Goal: Information Seeking & Learning: Check status

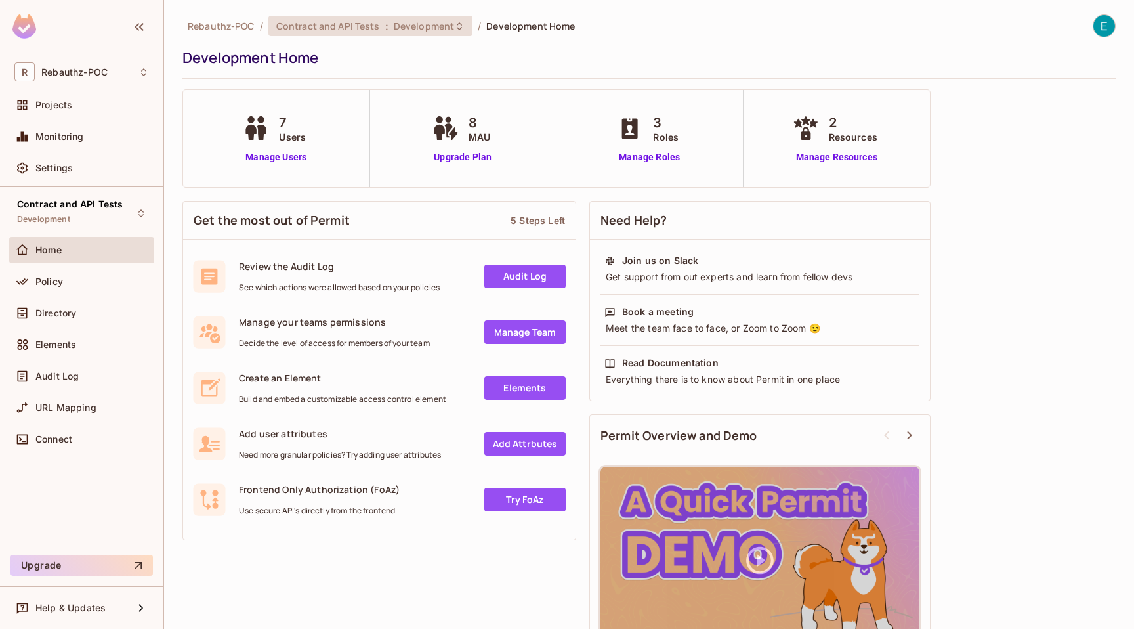
click at [389, 18] on div "Contract and API Tests : Development" at bounding box center [371, 26] width 204 height 20
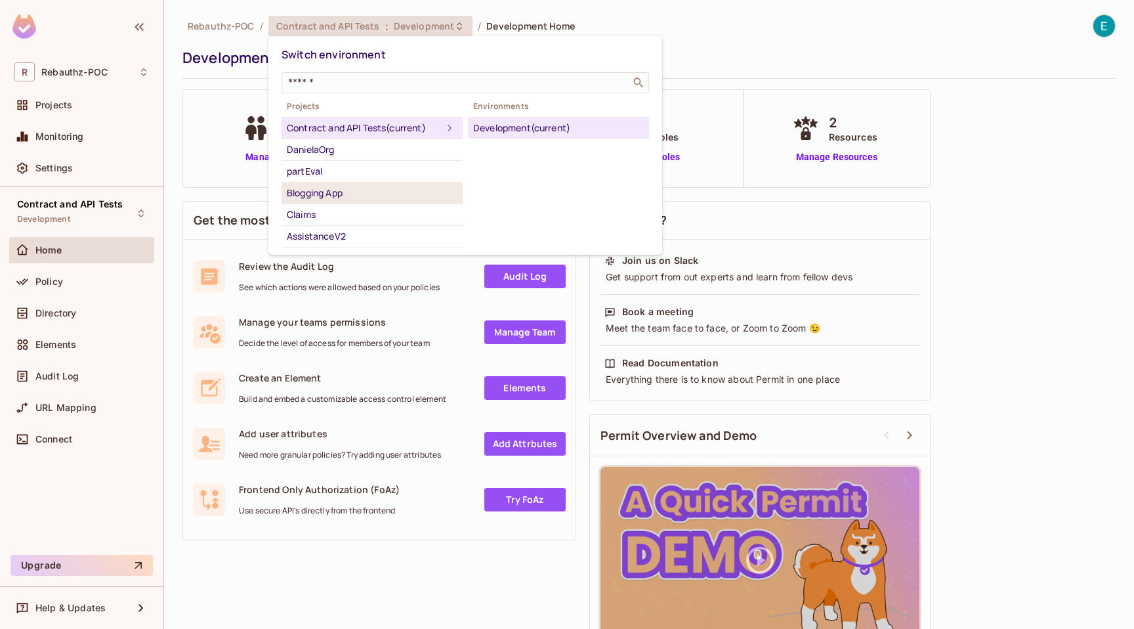
click at [348, 194] on div "Blogging App" at bounding box center [372, 193] width 171 height 16
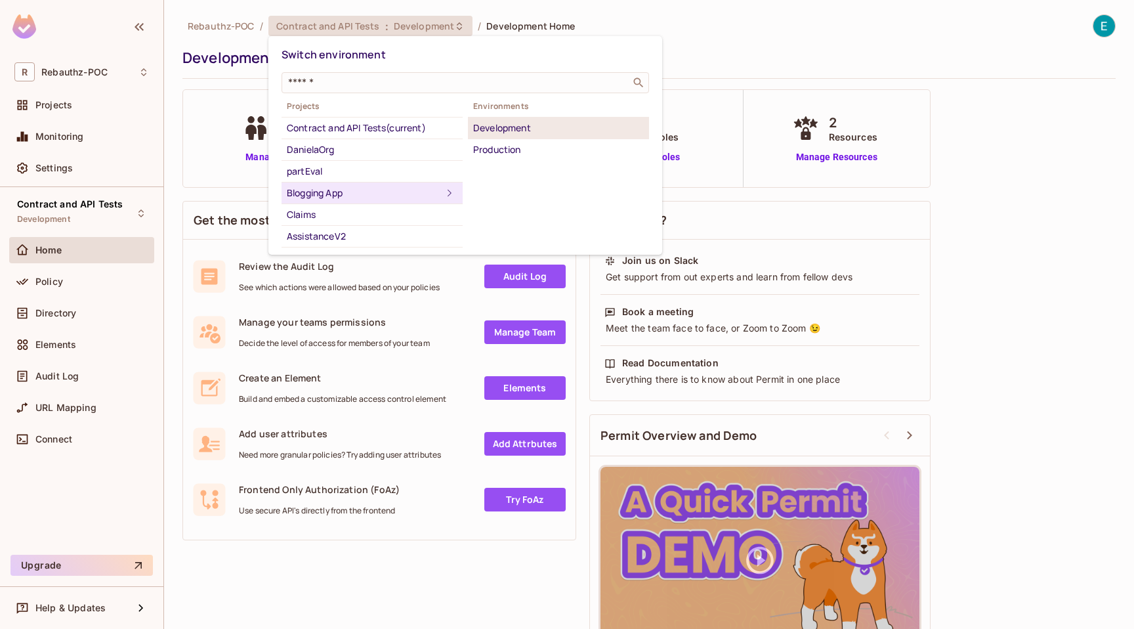
click at [517, 130] on div "Development" at bounding box center [558, 128] width 171 height 16
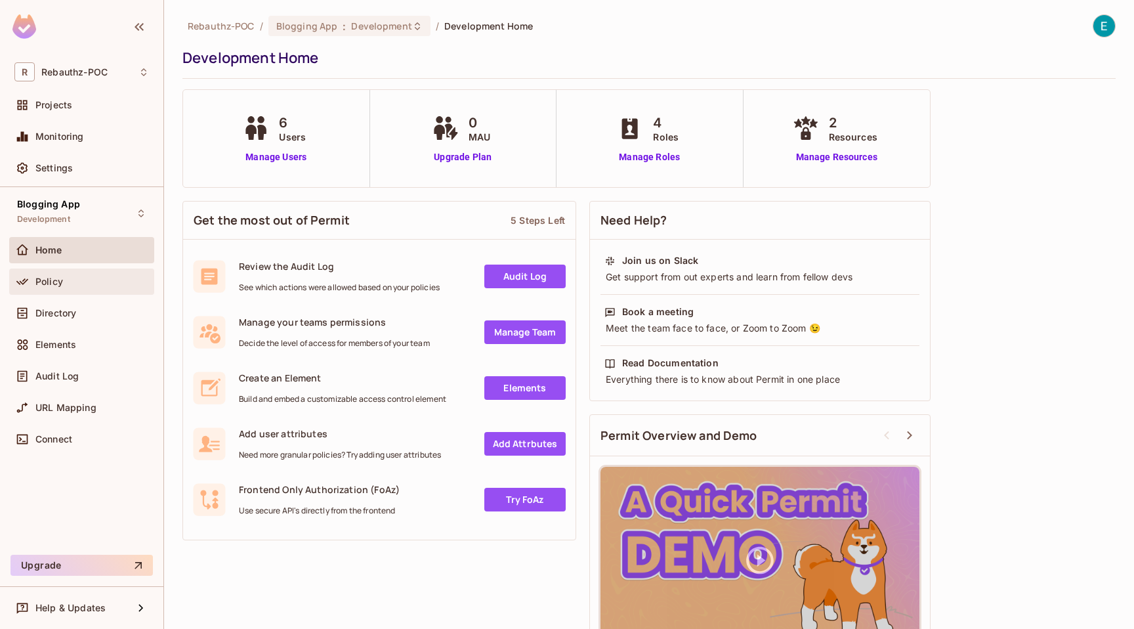
click at [71, 278] on div "Policy" at bounding box center [92, 281] width 114 height 11
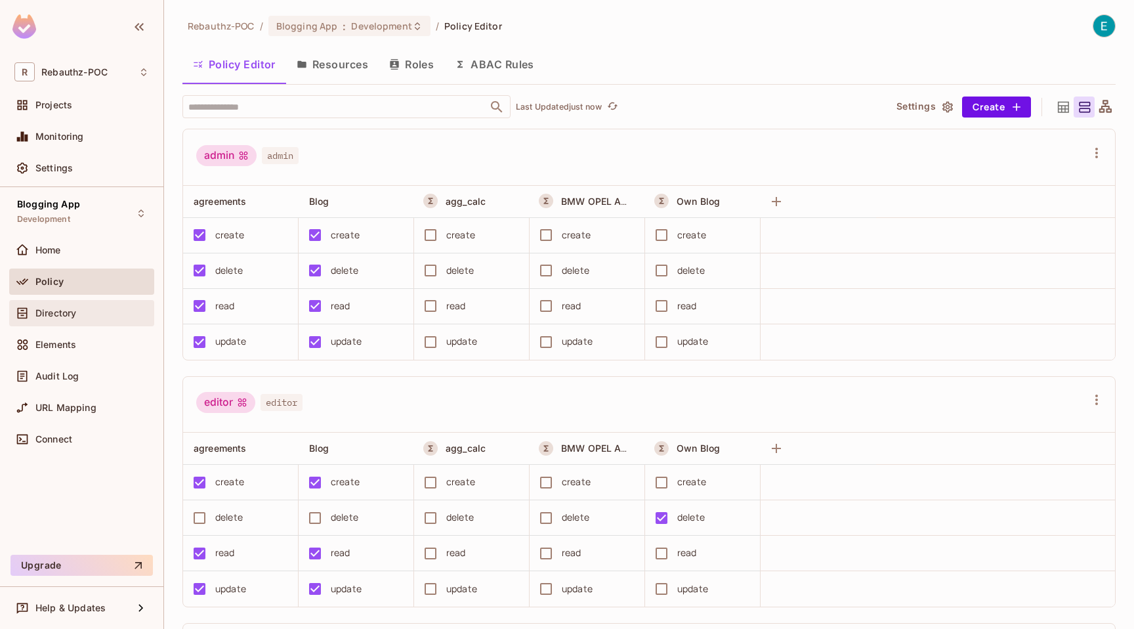
click at [67, 315] on span "Directory" at bounding box center [55, 313] width 41 height 11
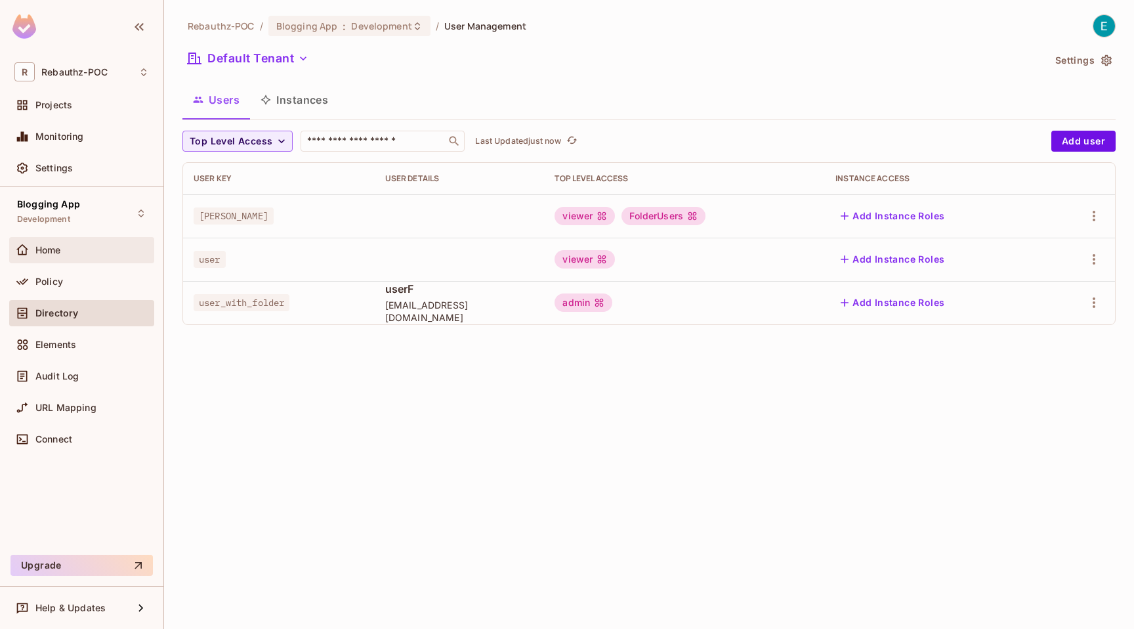
click at [73, 261] on div "Home" at bounding box center [81, 250] width 145 height 26
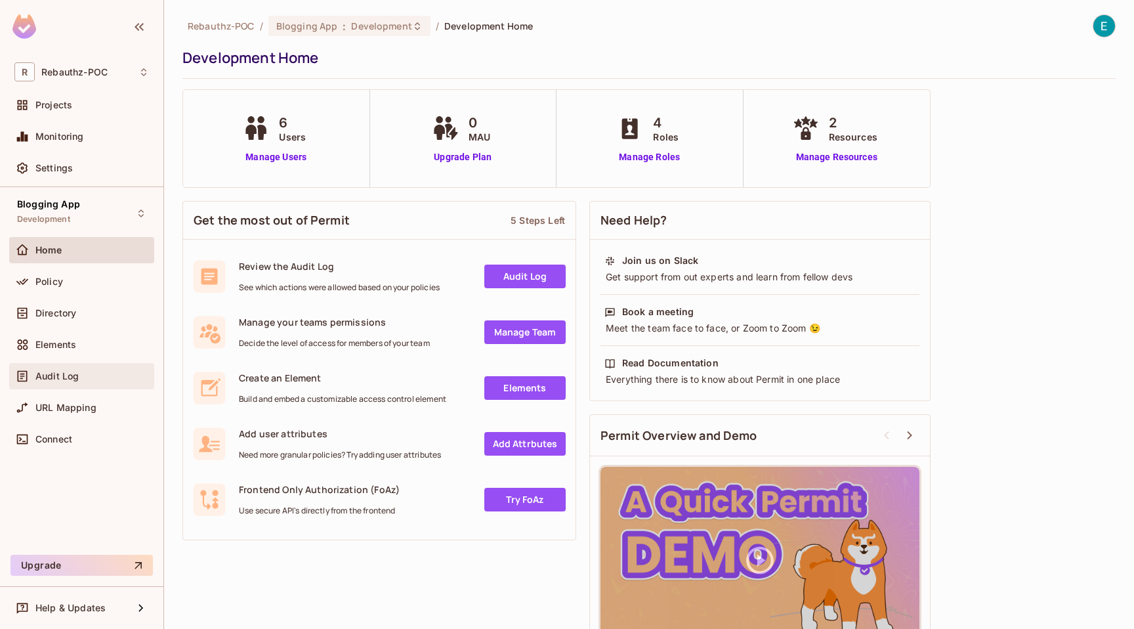
click at [53, 370] on div "Audit Log" at bounding box center [81, 376] width 135 height 16
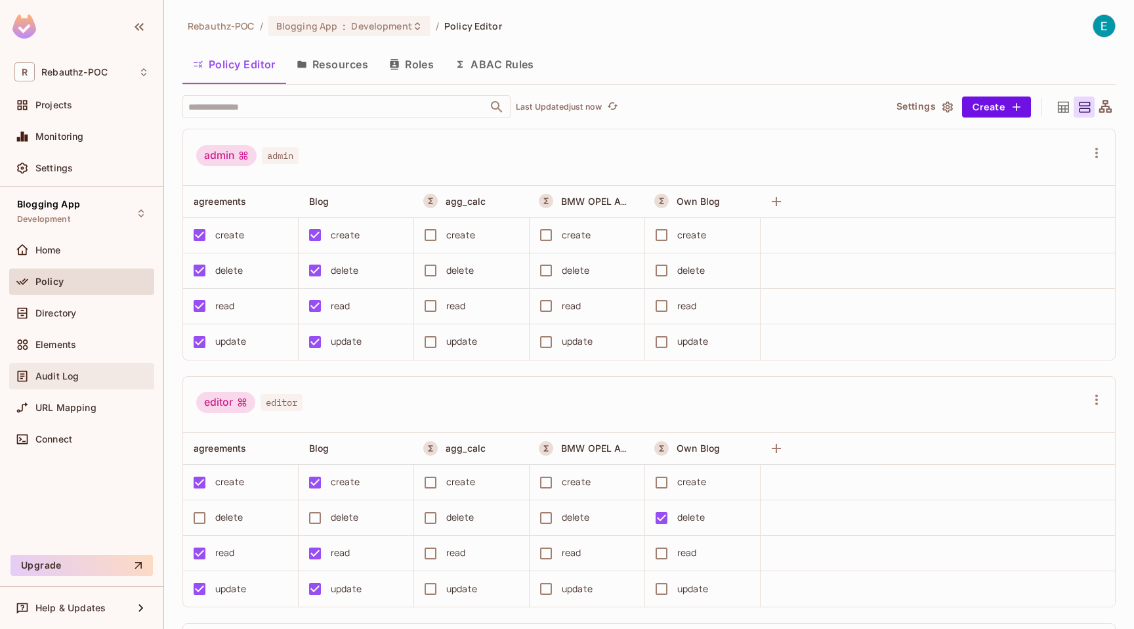
click at [58, 367] on div "Audit Log" at bounding box center [81, 376] width 145 height 26
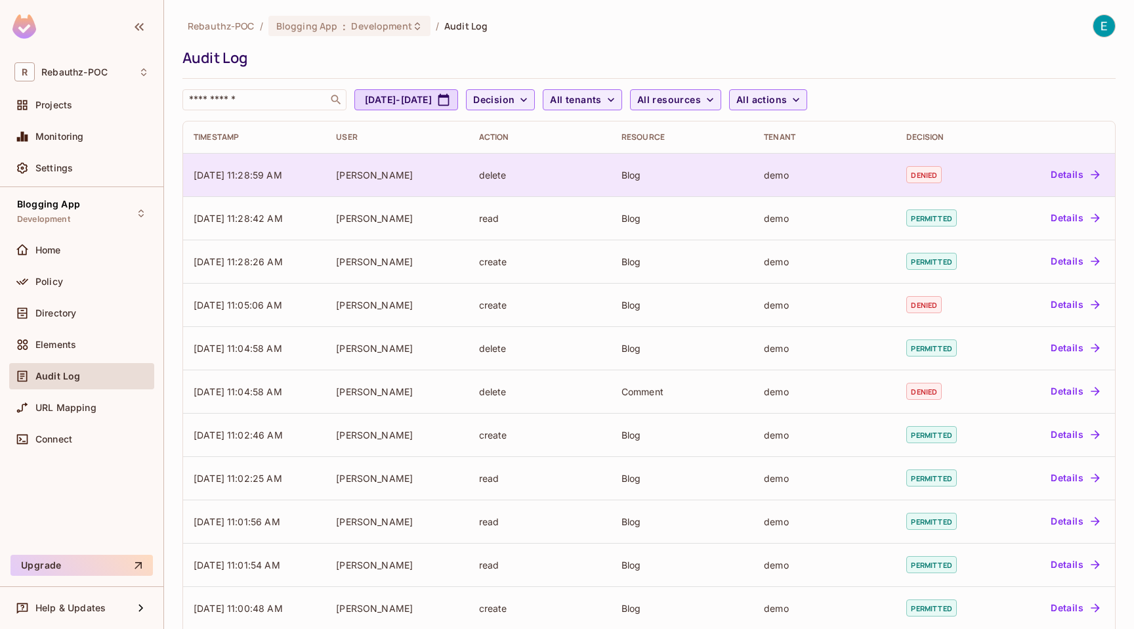
click at [645, 177] on div "Blog" at bounding box center [682, 175] width 121 height 12
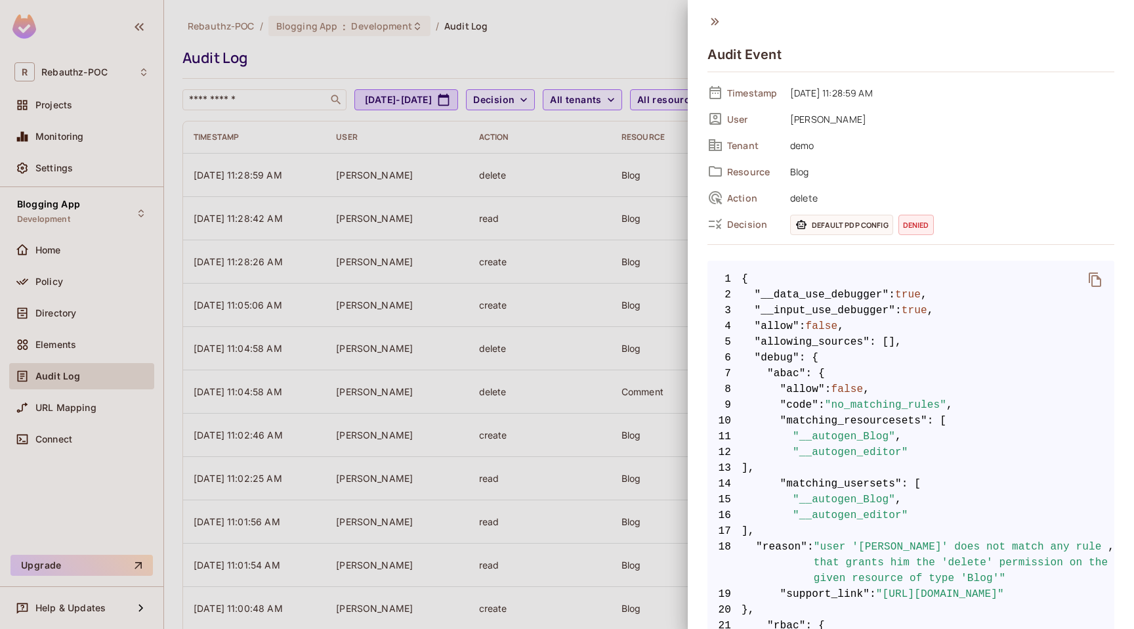
click at [553, 179] on div at bounding box center [567, 314] width 1134 height 629
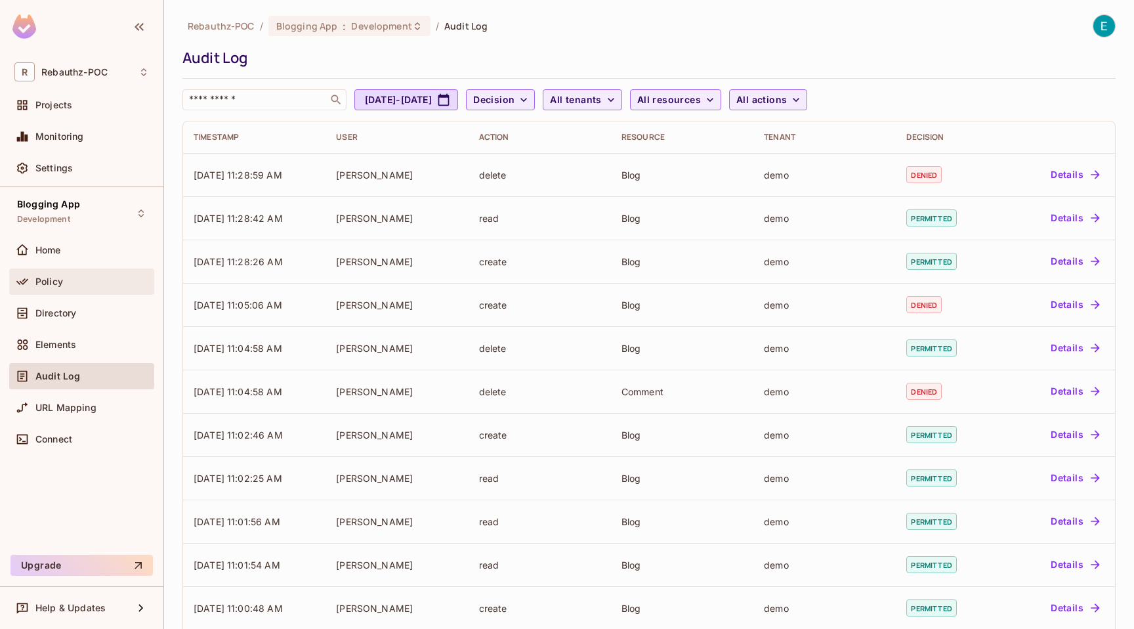
click at [60, 280] on span "Policy" at bounding box center [49, 281] width 28 height 11
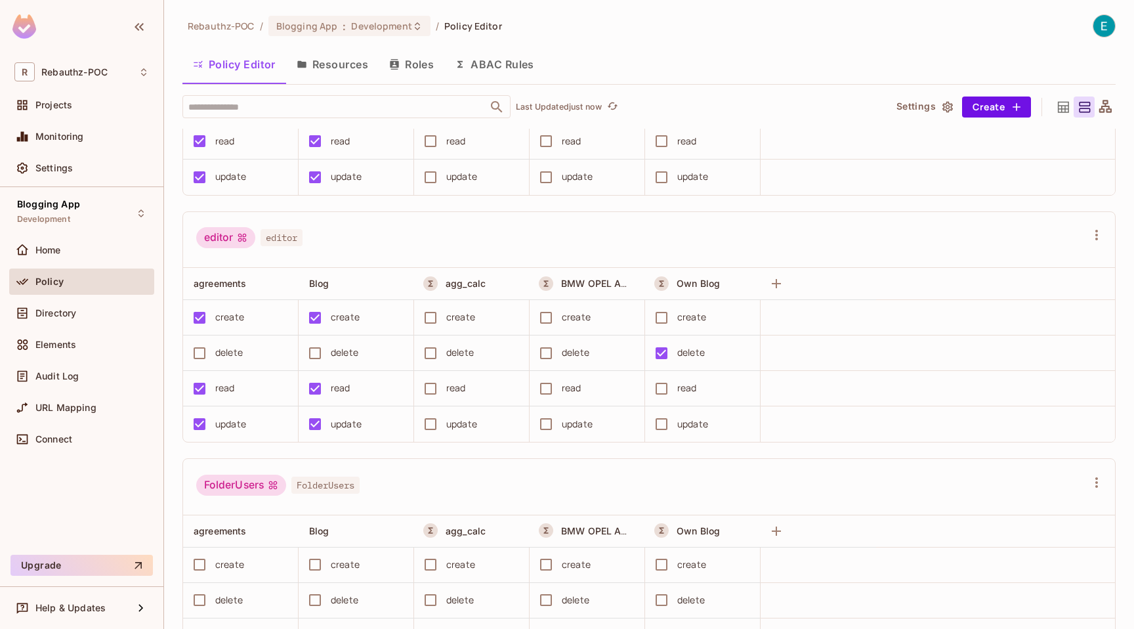
scroll to position [96, 0]
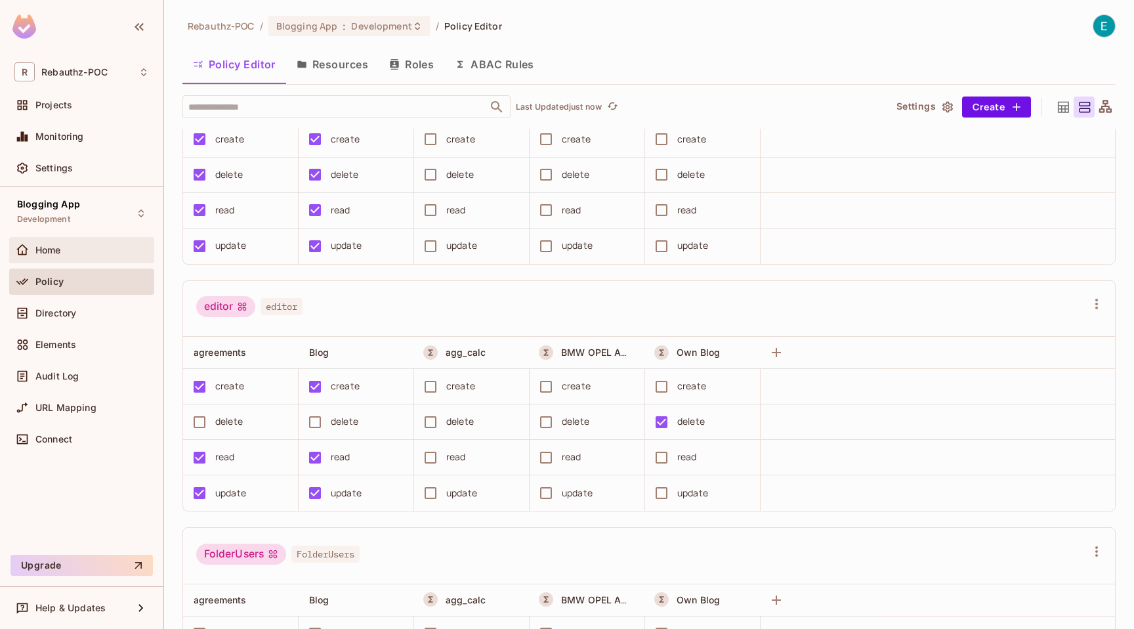
click at [98, 260] on div "Home" at bounding box center [81, 250] width 145 height 26
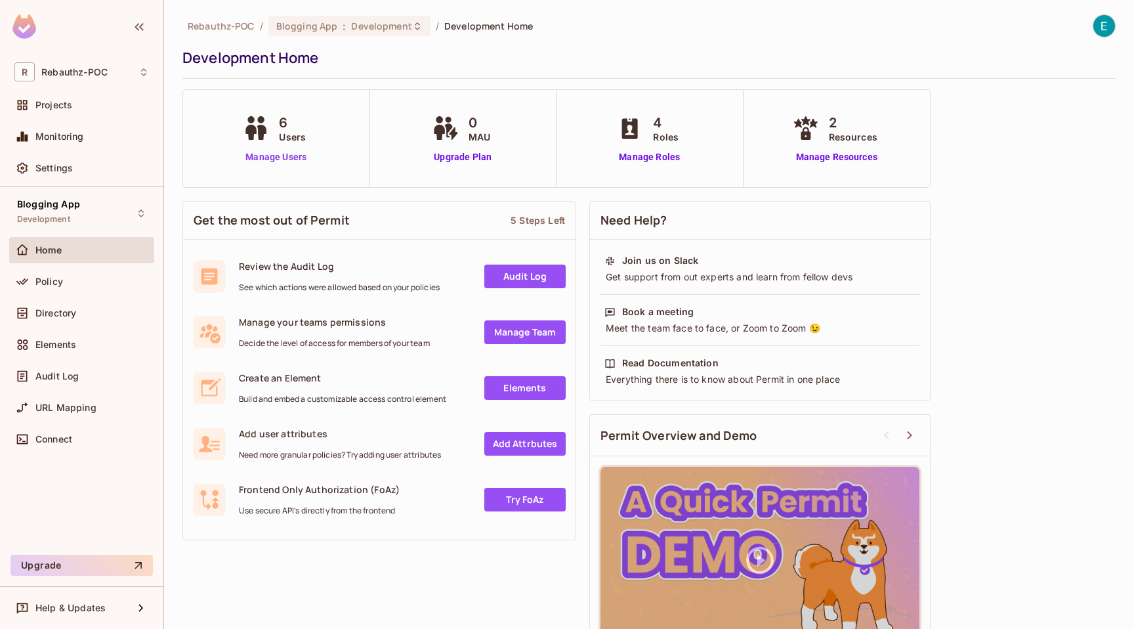
click at [270, 155] on link "Manage Users" at bounding box center [276, 157] width 73 height 14
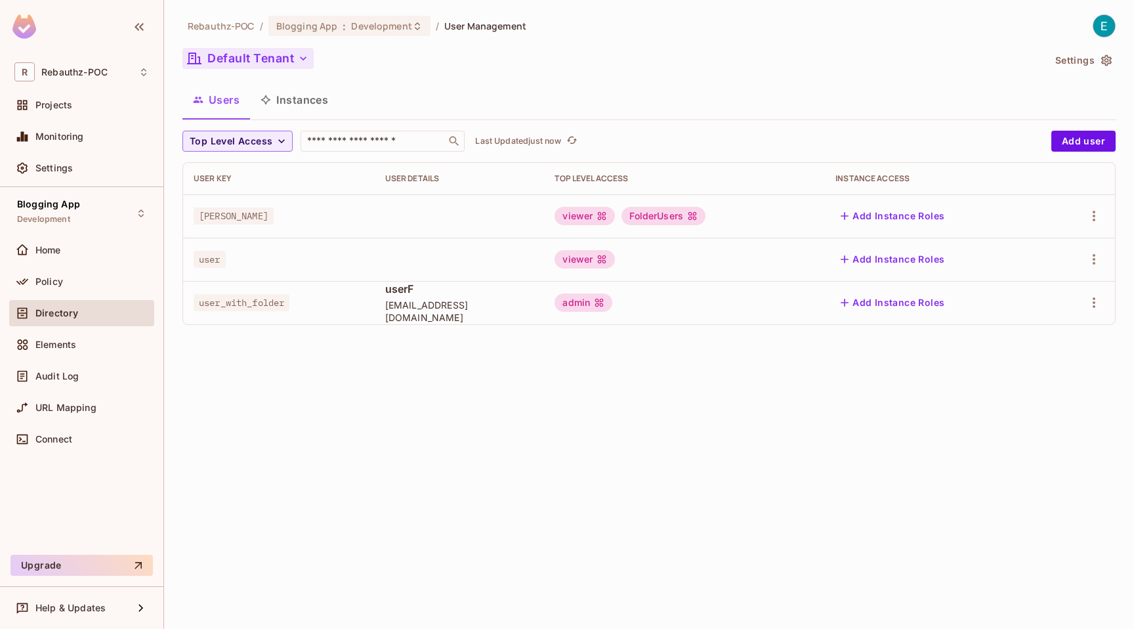
click at [259, 55] on button "Default Tenant" at bounding box center [248, 58] width 131 height 21
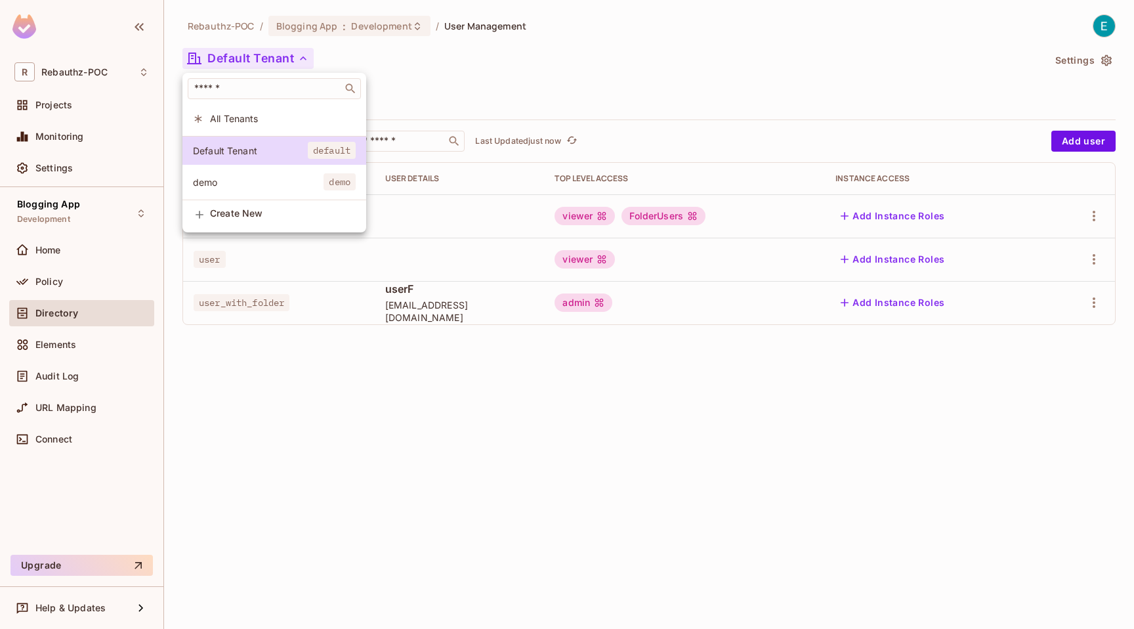
click at [243, 184] on span "demo" at bounding box center [258, 182] width 131 height 12
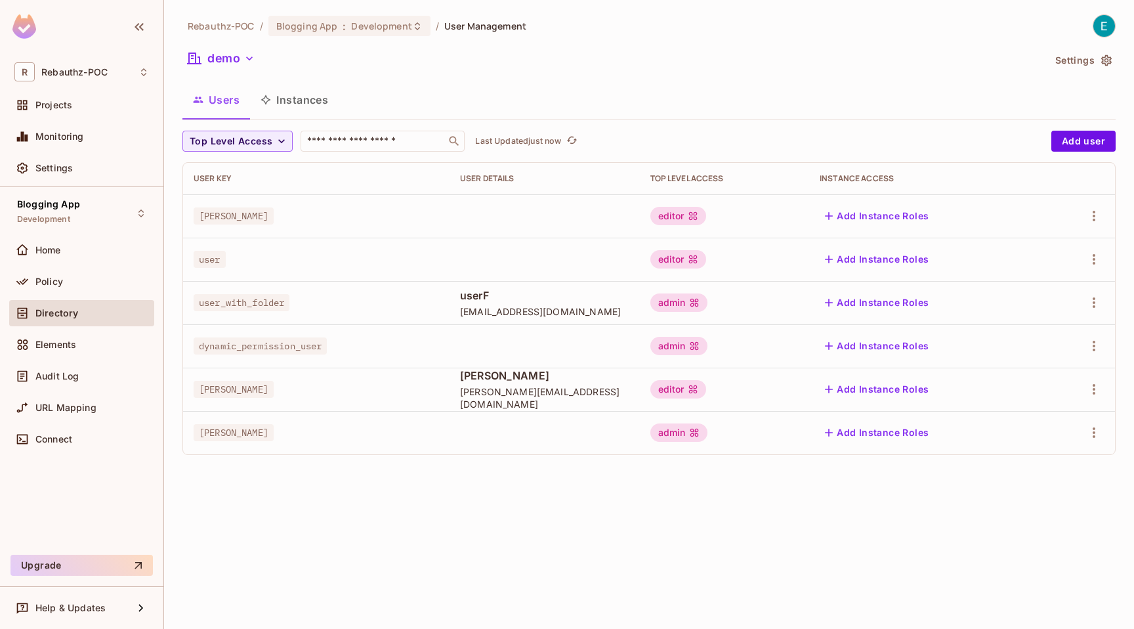
click at [679, 395] on div "editor" at bounding box center [679, 389] width 56 height 18
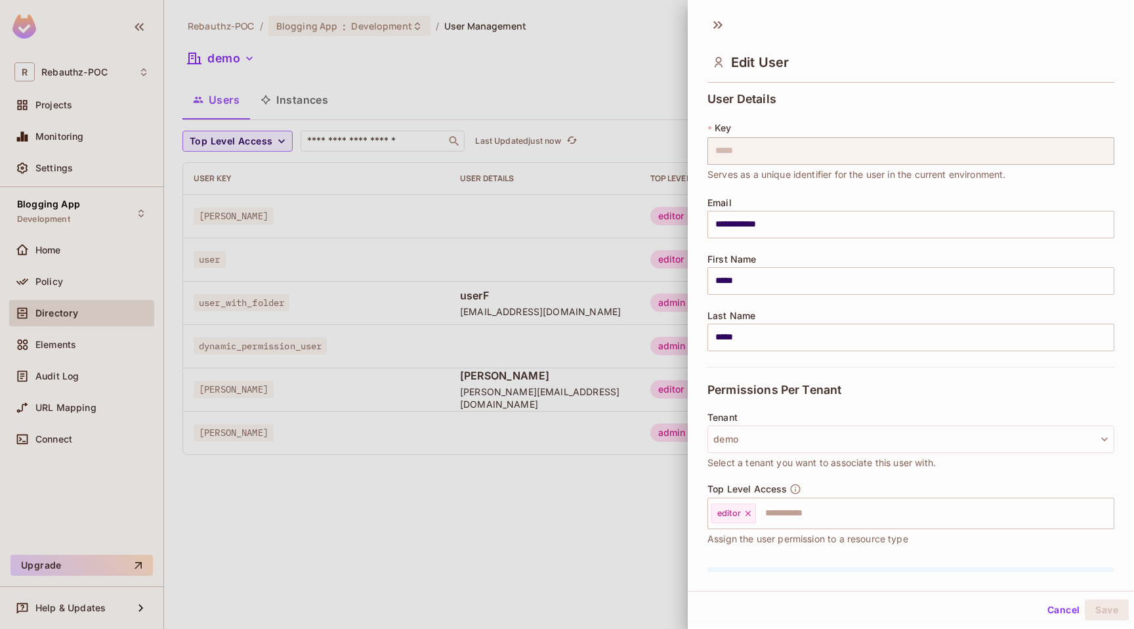
click at [302, 383] on div at bounding box center [567, 314] width 1134 height 629
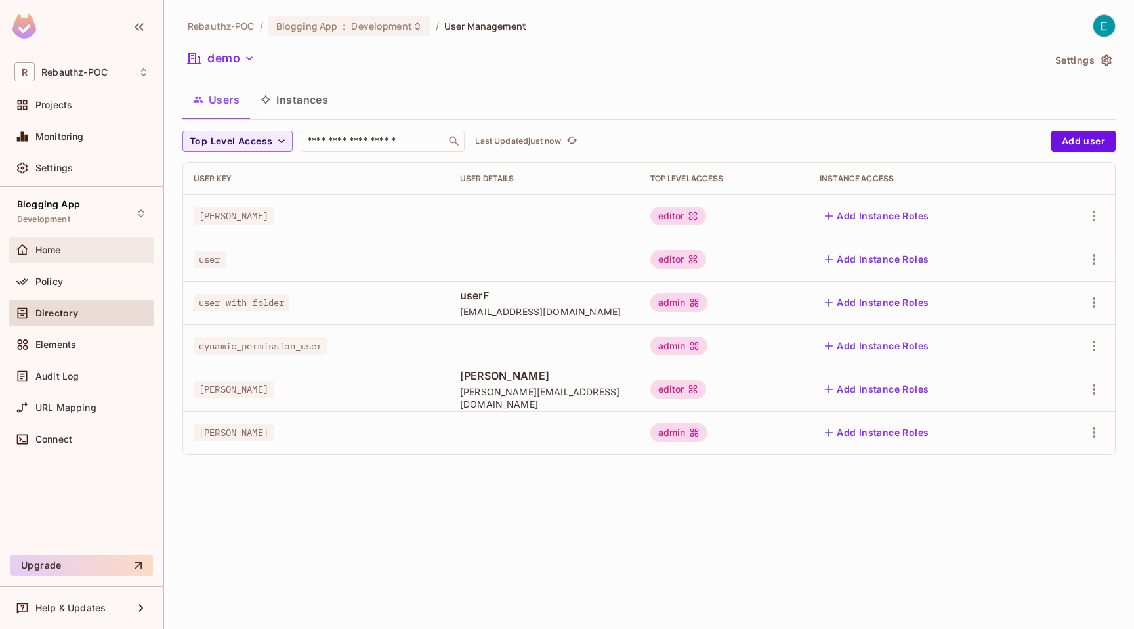
click at [81, 242] on div "Home" at bounding box center [81, 250] width 145 height 26
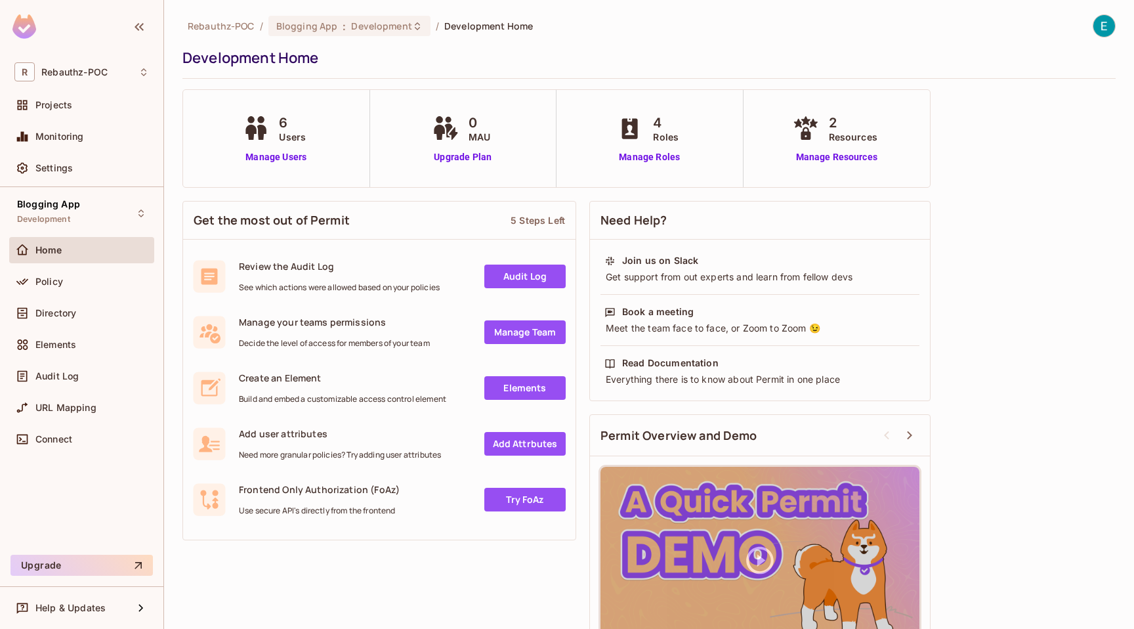
click at [76, 265] on div "Home" at bounding box center [81, 253] width 145 height 32
click at [68, 280] on div "Policy" at bounding box center [92, 281] width 114 height 11
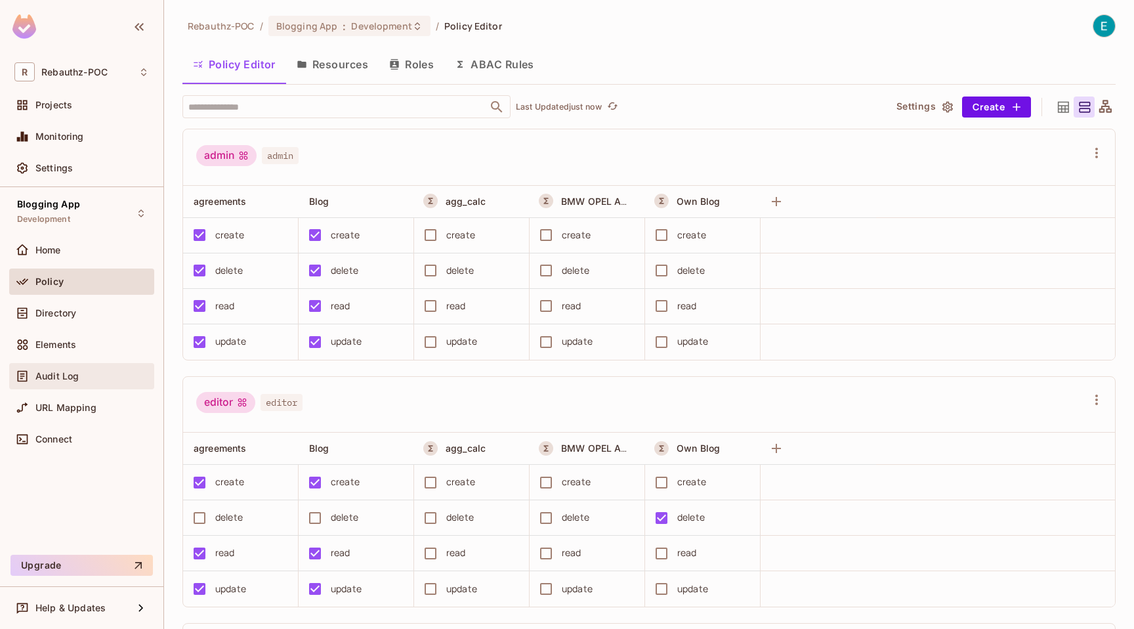
click at [56, 377] on span "Audit Log" at bounding box center [56, 376] width 43 height 11
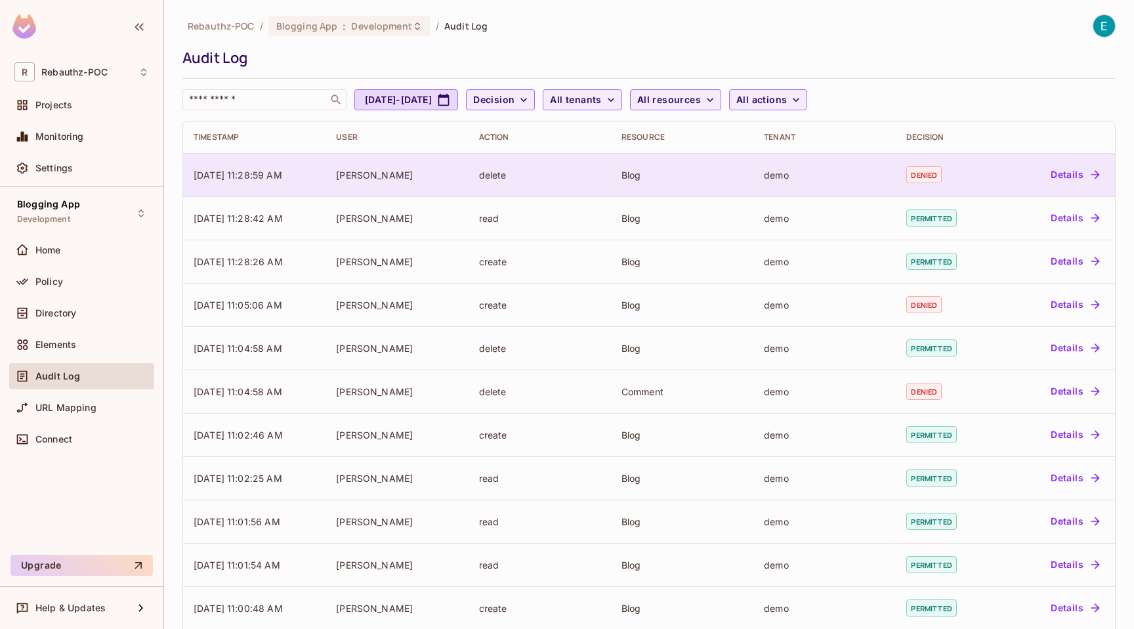
click at [441, 181] on td "David" at bounding box center [397, 174] width 142 height 43
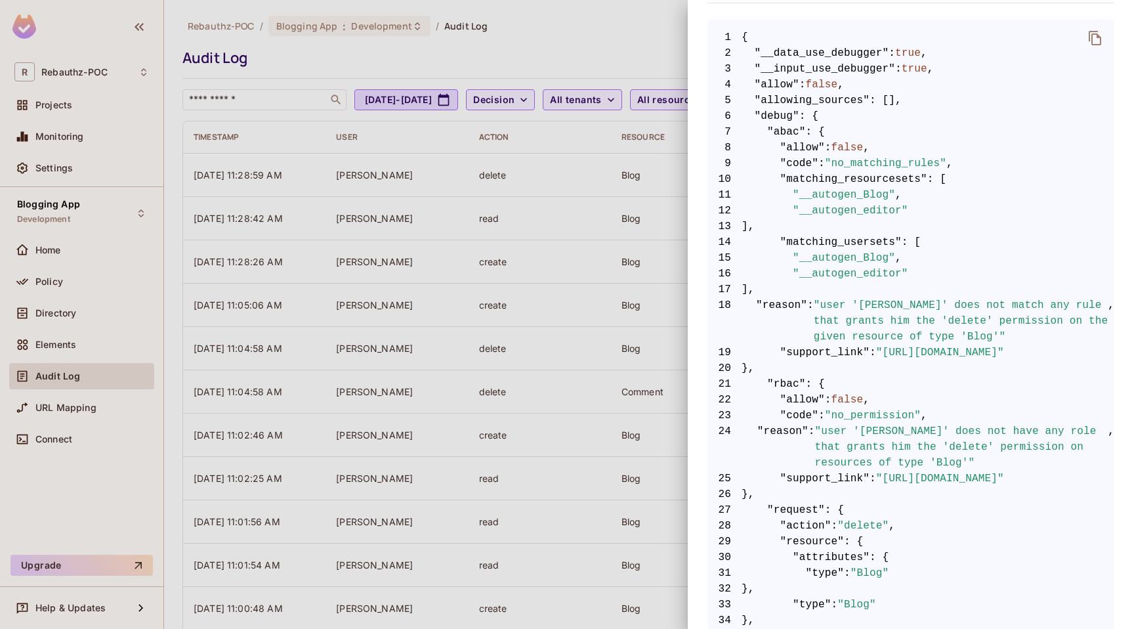
scroll to position [238, 0]
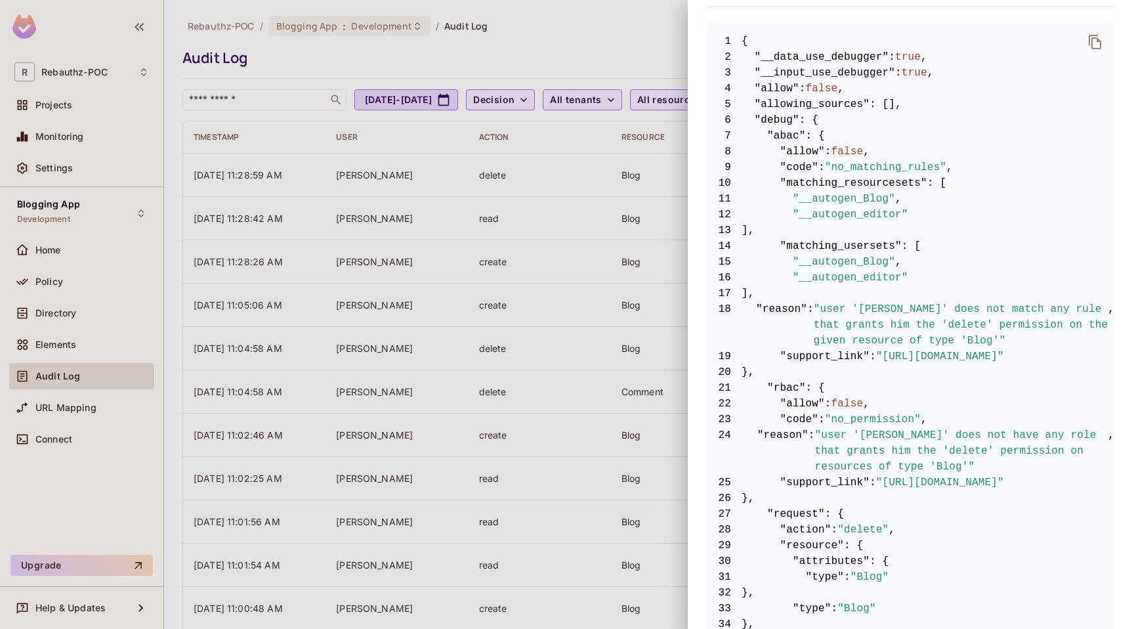
click at [269, 112] on div at bounding box center [567, 314] width 1134 height 629
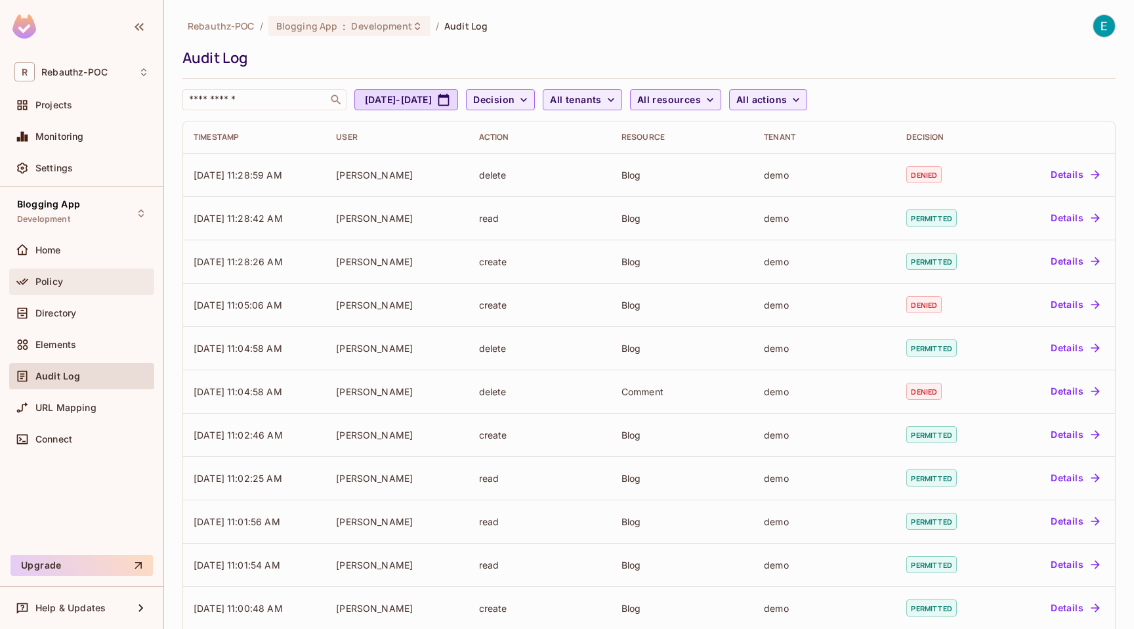
click at [60, 279] on span "Policy" at bounding box center [49, 281] width 28 height 11
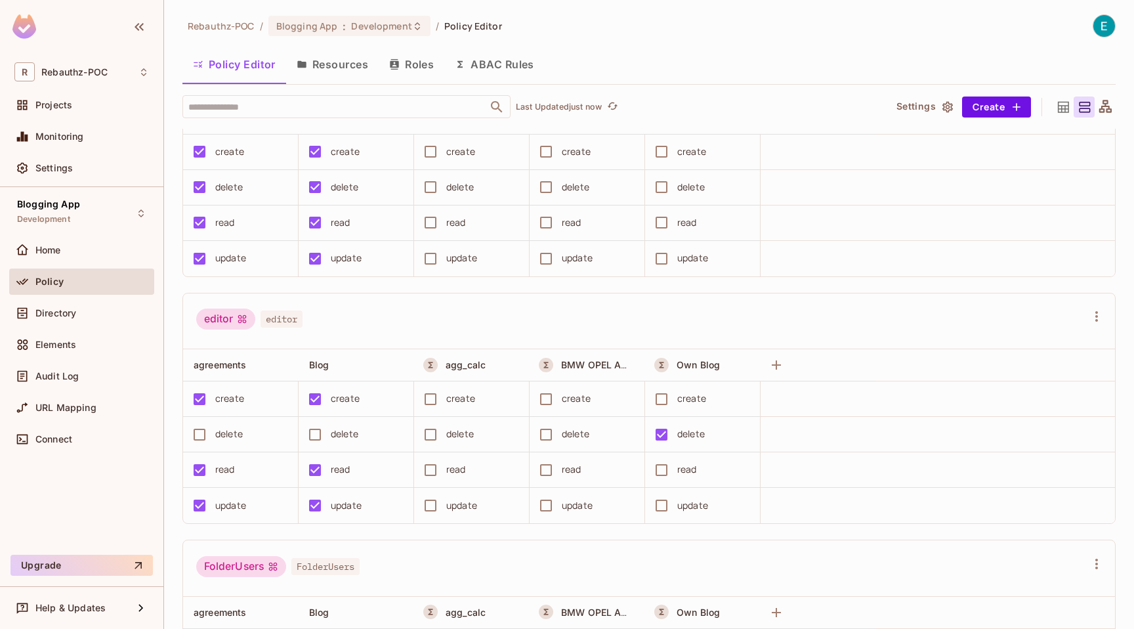
scroll to position [158, 0]
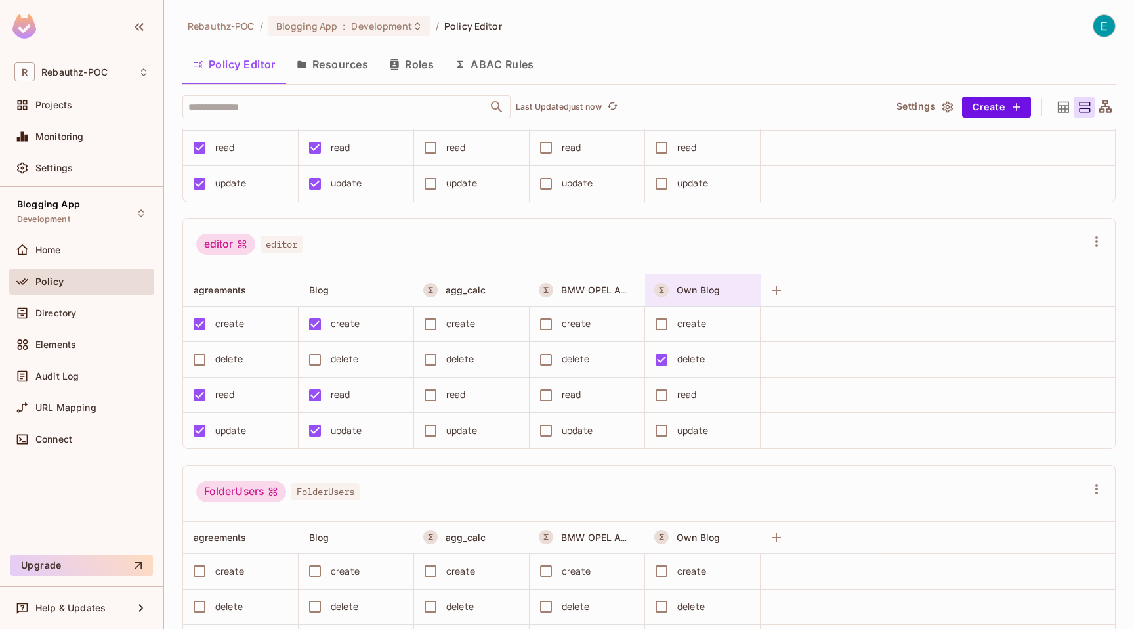
click at [727, 297] on div "Own Blog" at bounding box center [707, 290] width 102 height 16
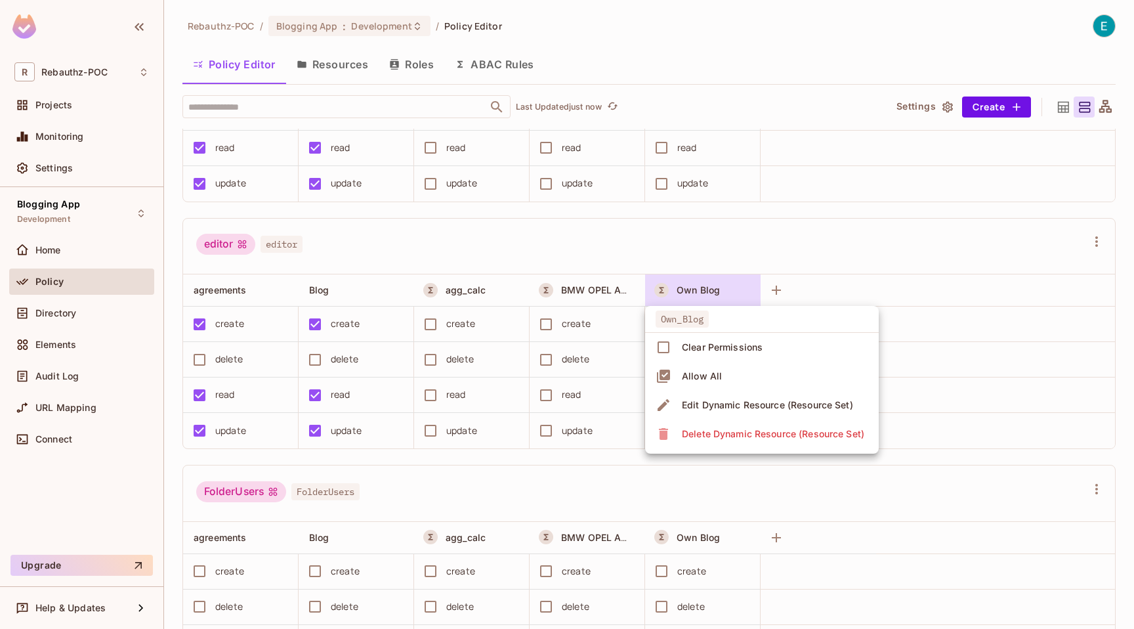
click at [755, 403] on div "Edit Dynamic Resource (Resource Set)" at bounding box center [767, 405] width 171 height 13
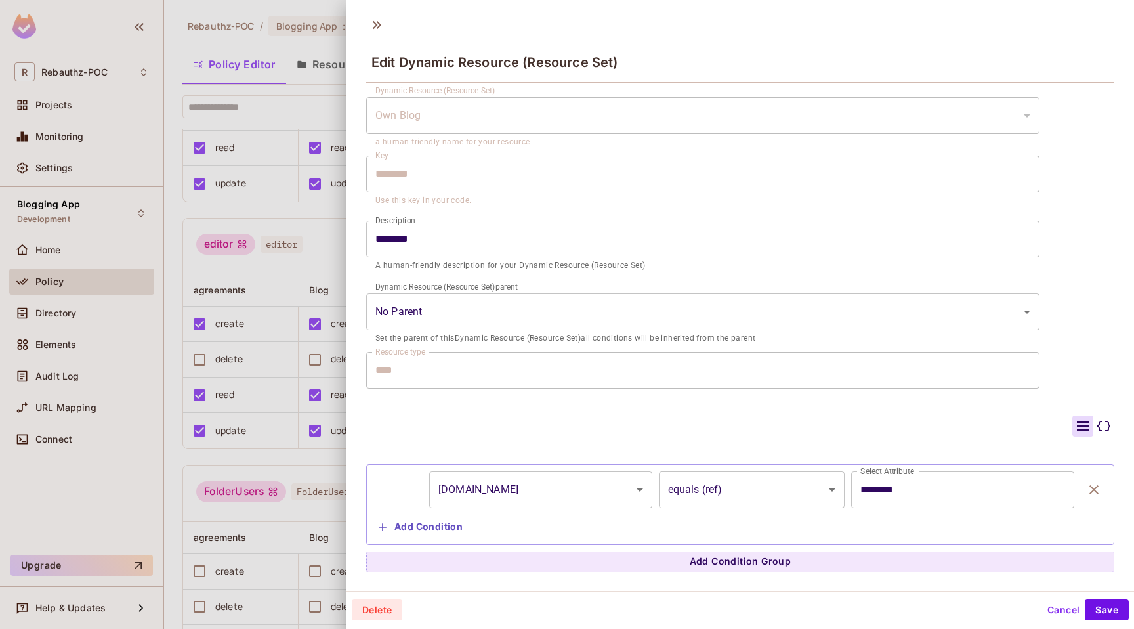
scroll to position [2, 0]
click at [226, 245] on div at bounding box center [567, 314] width 1134 height 629
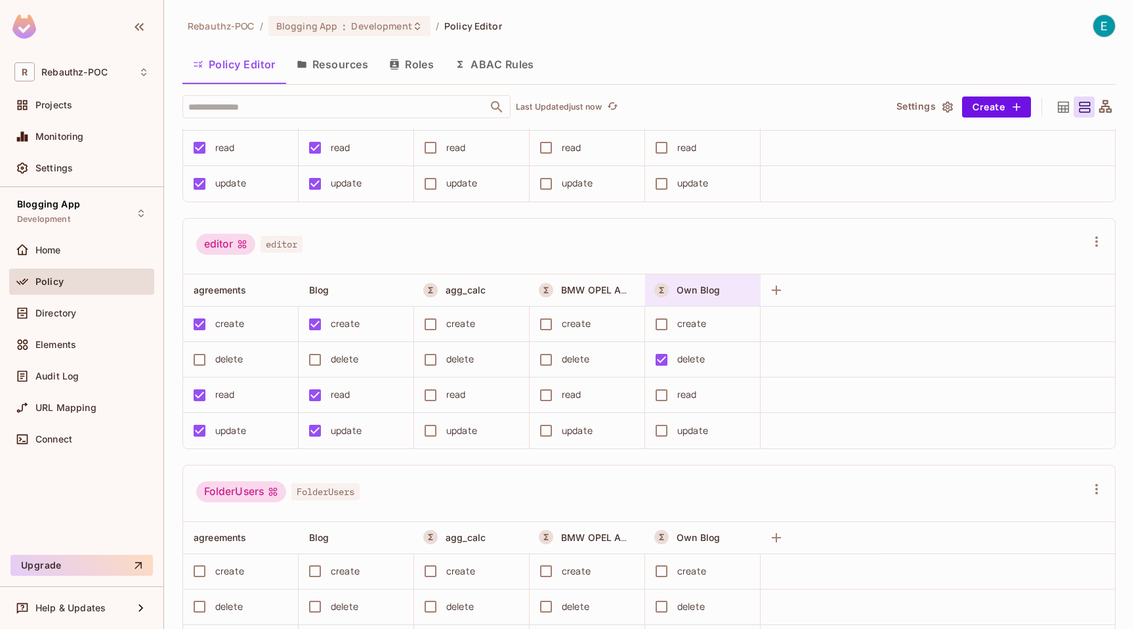
click at [681, 284] on div "Own Blog" at bounding box center [710, 290] width 66 height 13
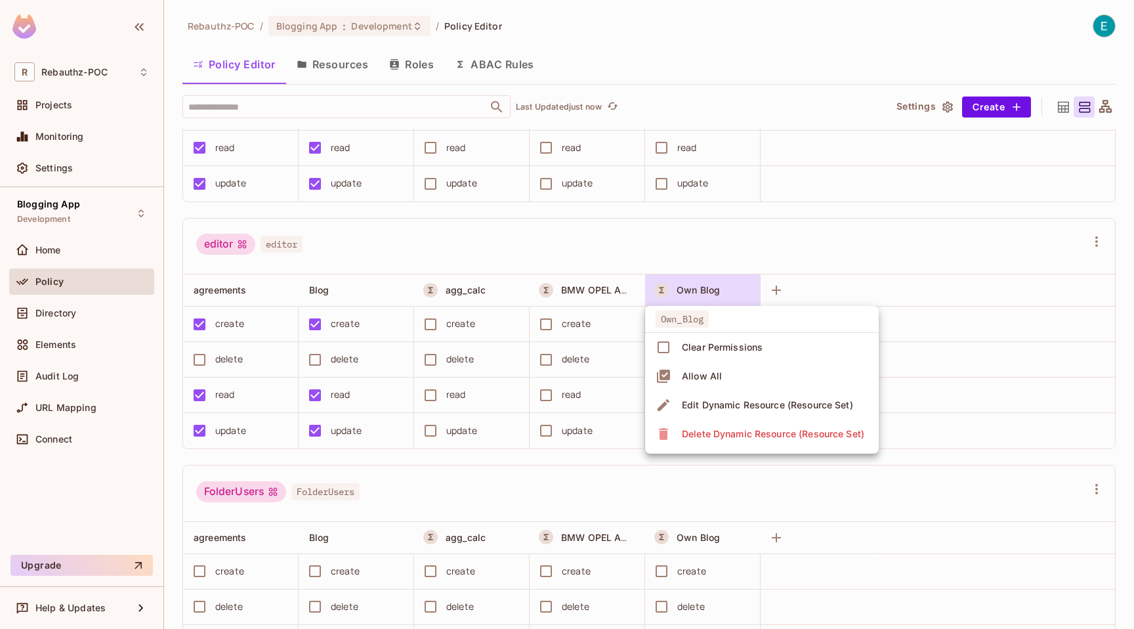
click at [750, 406] on div "Edit Dynamic Resource (Resource Set)" at bounding box center [767, 405] width 171 height 13
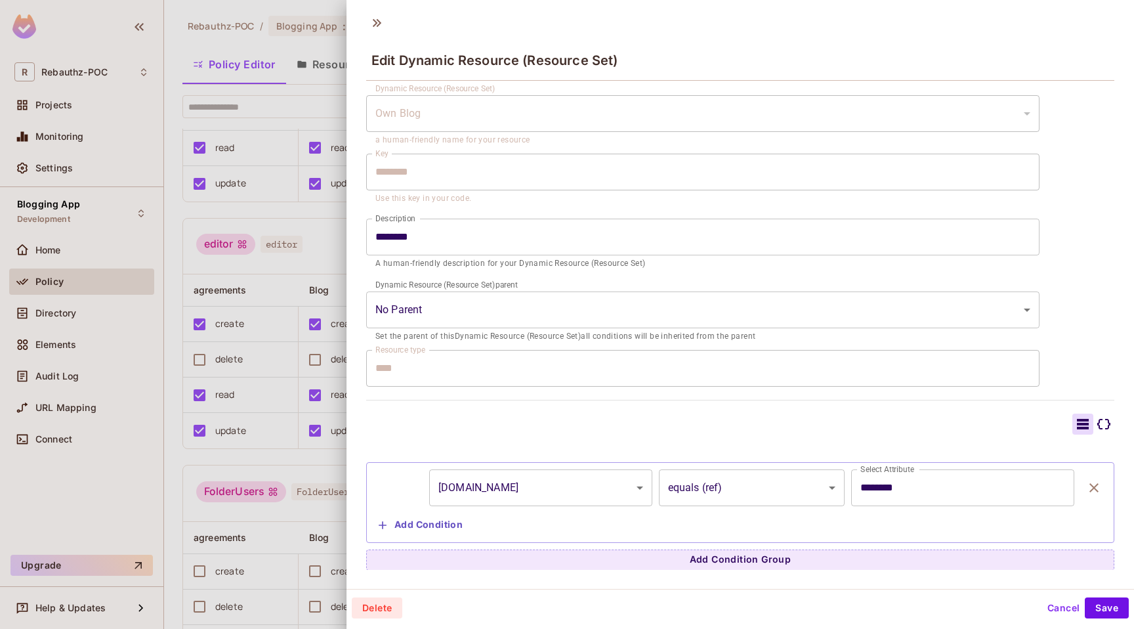
click at [278, 301] on div at bounding box center [567, 314] width 1134 height 629
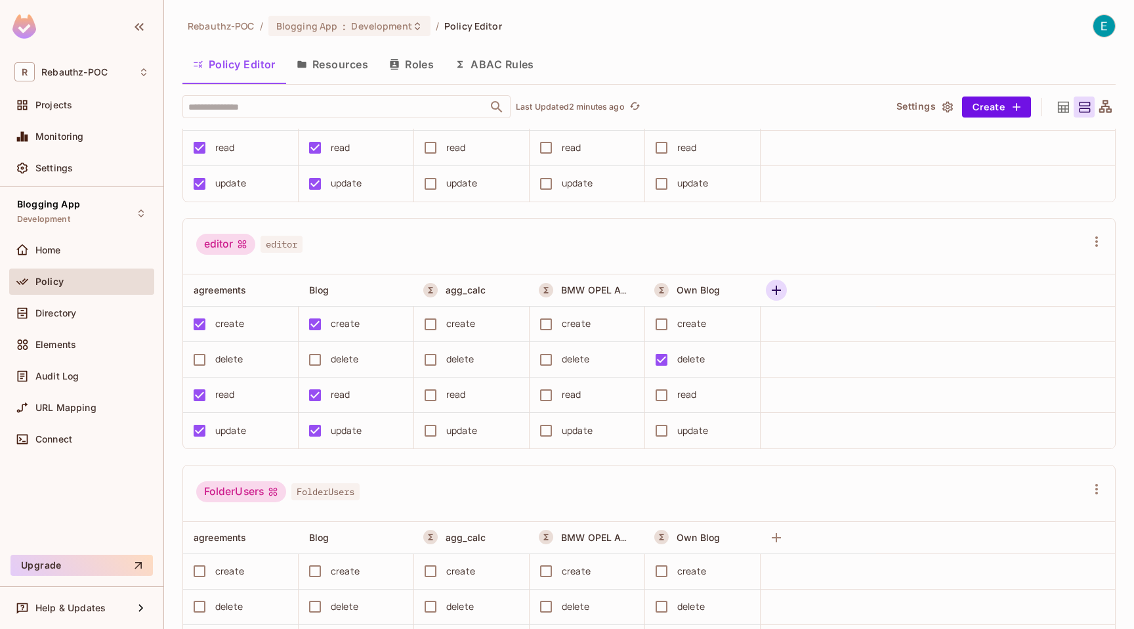
click at [771, 290] on icon "button" at bounding box center [777, 290] width 16 height 16
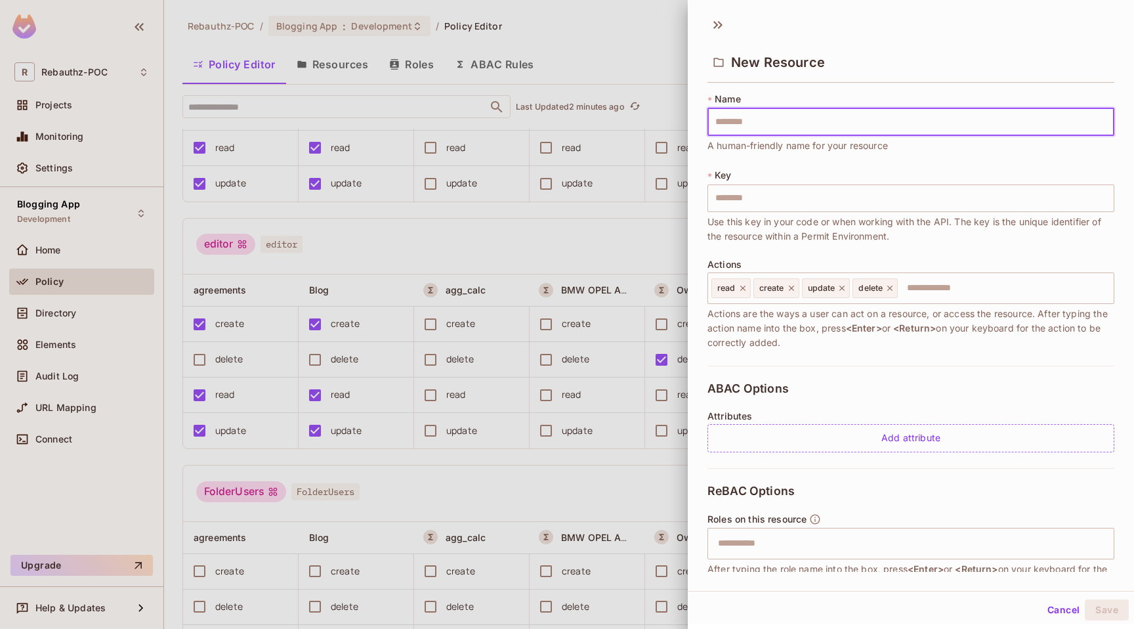
click at [666, 283] on div at bounding box center [567, 314] width 1134 height 629
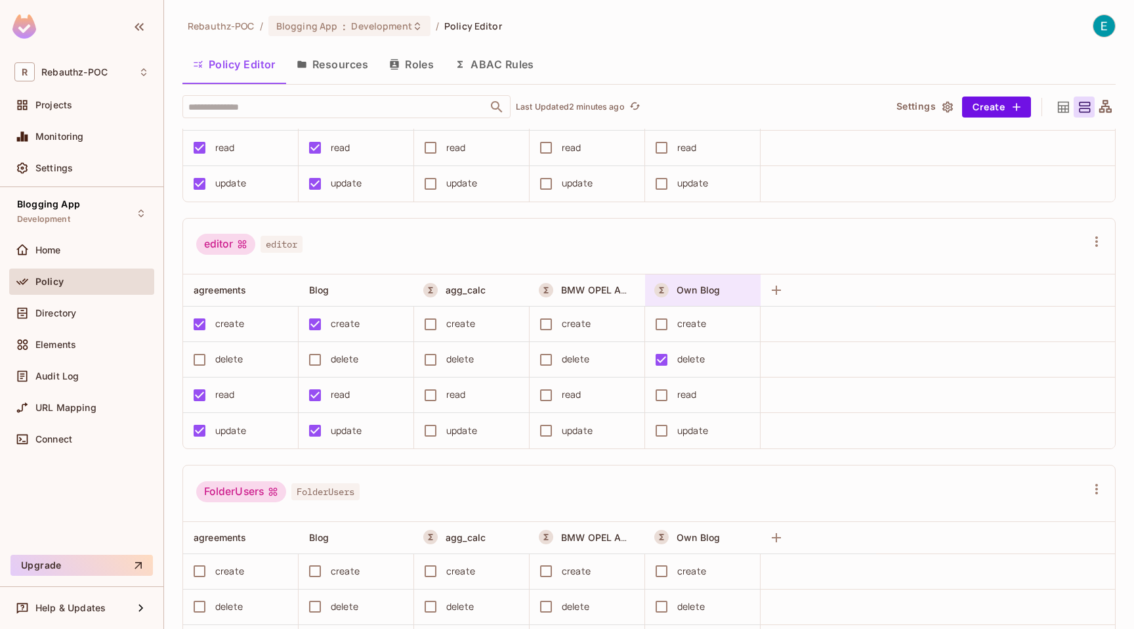
click at [700, 286] on span "Own Blog" at bounding box center [698, 289] width 43 height 11
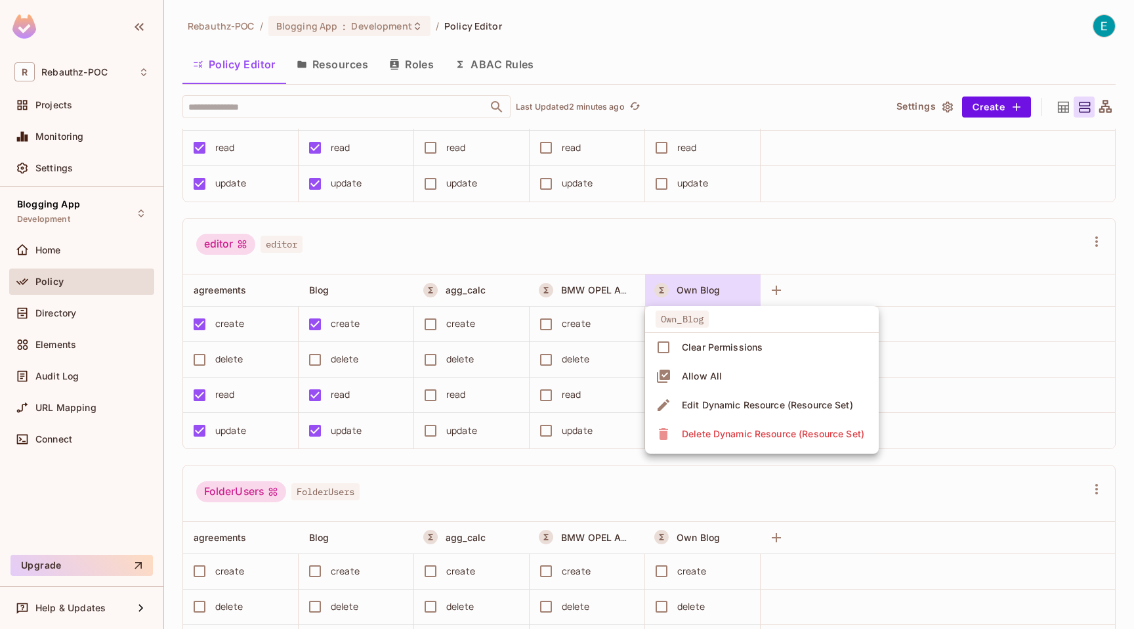
click at [710, 409] on div "Edit Dynamic Resource (Resource Set)" at bounding box center [767, 405] width 171 height 13
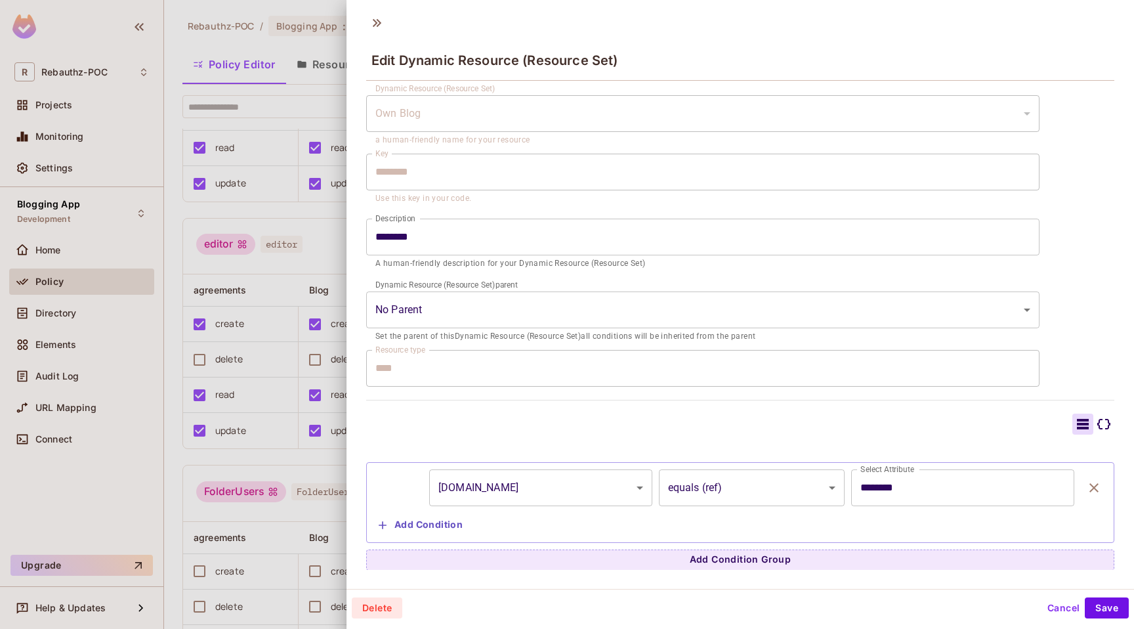
click at [218, 234] on div at bounding box center [567, 314] width 1134 height 629
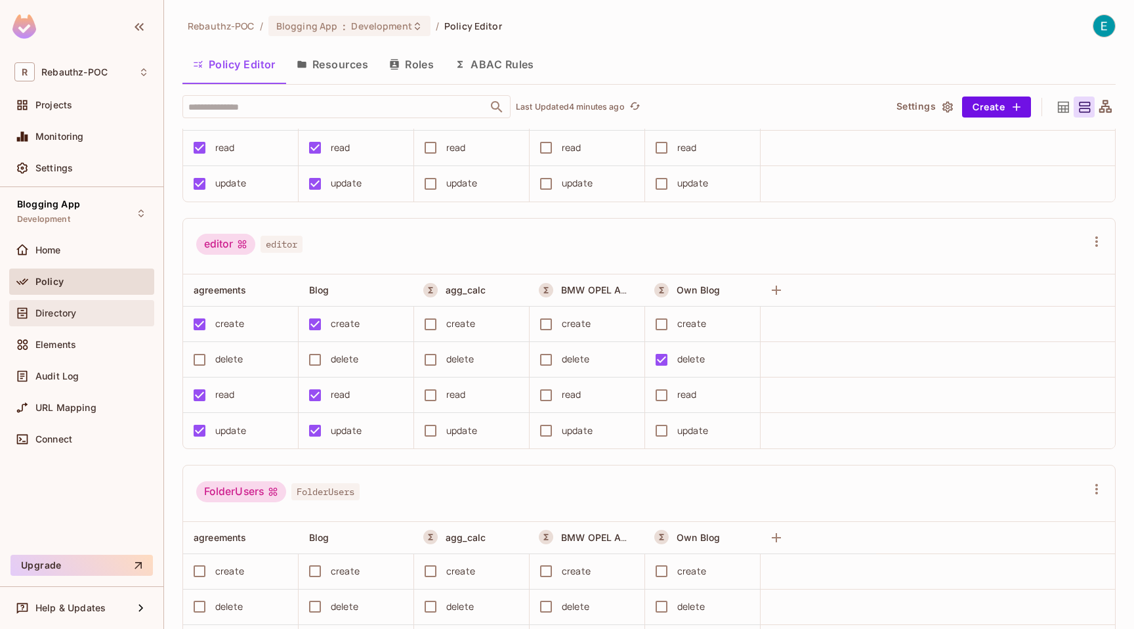
click at [55, 311] on span "Directory" at bounding box center [55, 313] width 41 height 11
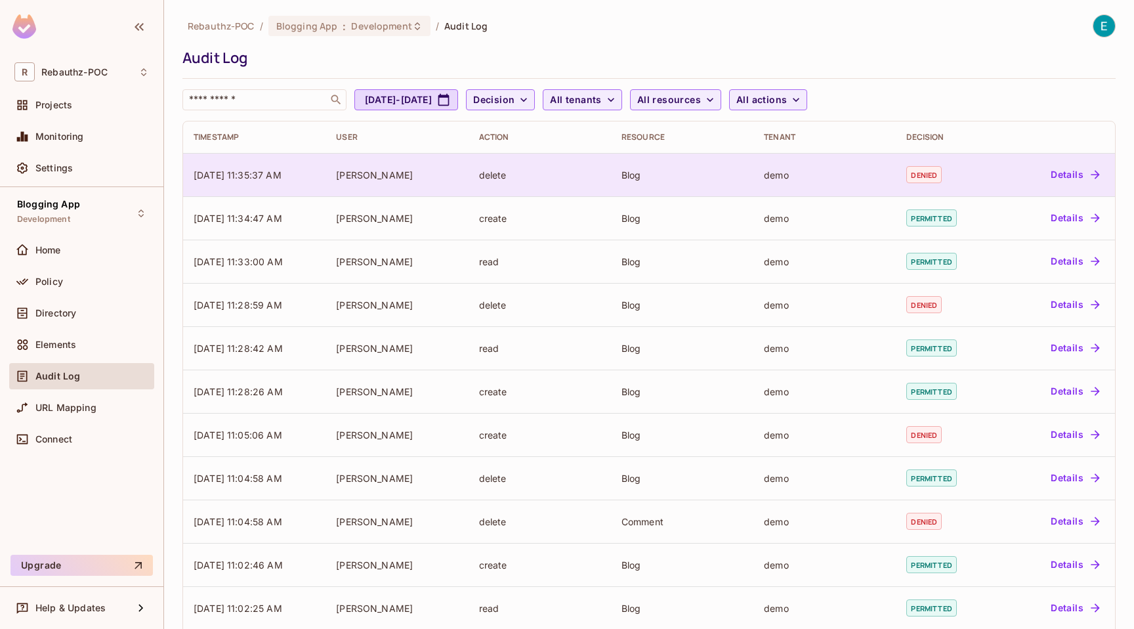
click at [510, 186] on td "delete" at bounding box center [540, 174] width 142 height 43
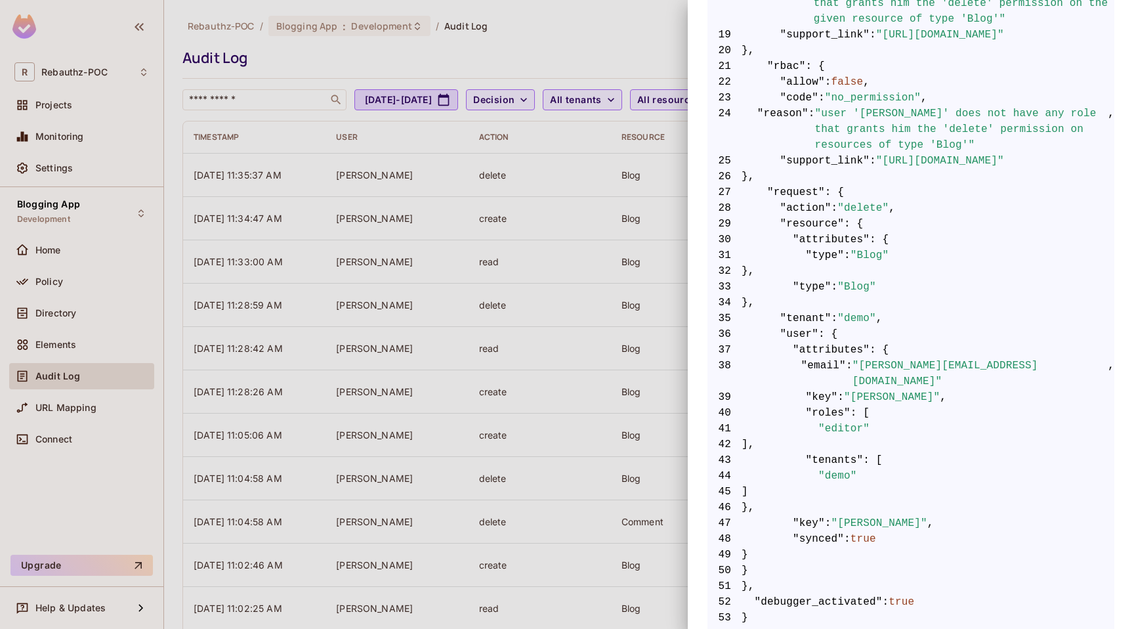
scroll to position [562, 0]
click at [506, 156] on div at bounding box center [567, 314] width 1134 height 629
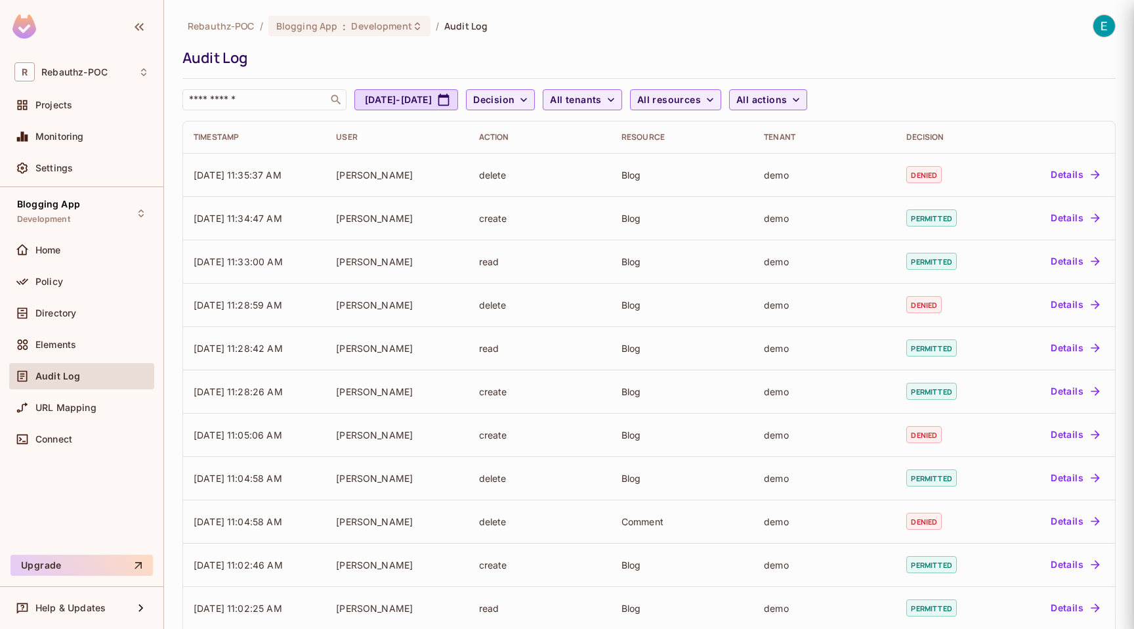
scroll to position [0, 0]
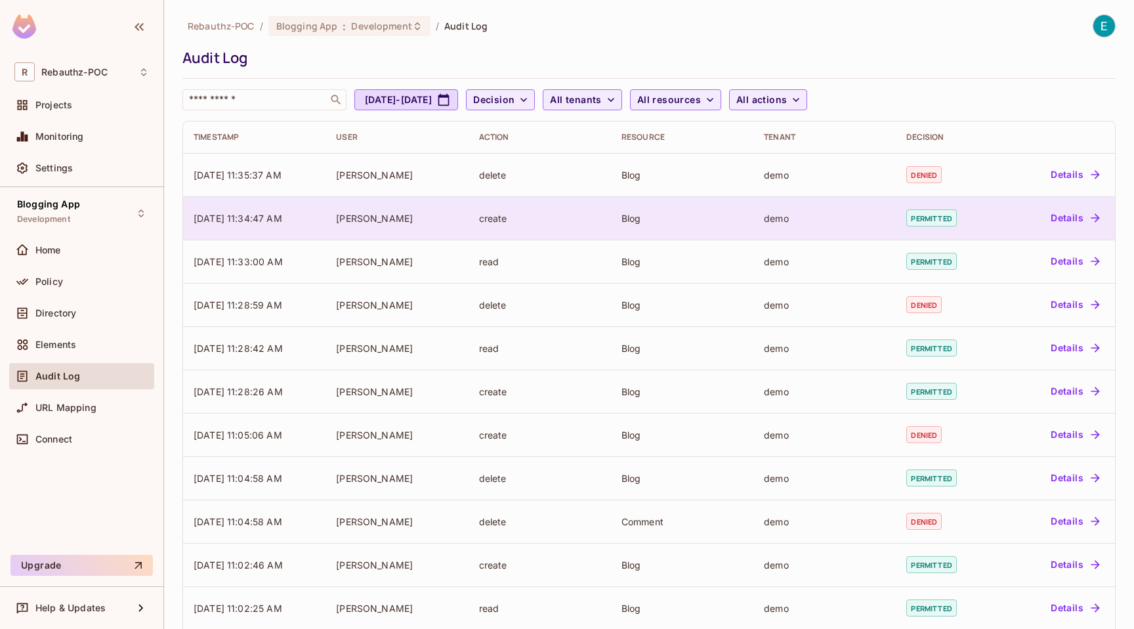
click at [1073, 223] on button "Details" at bounding box center [1075, 217] width 59 height 21
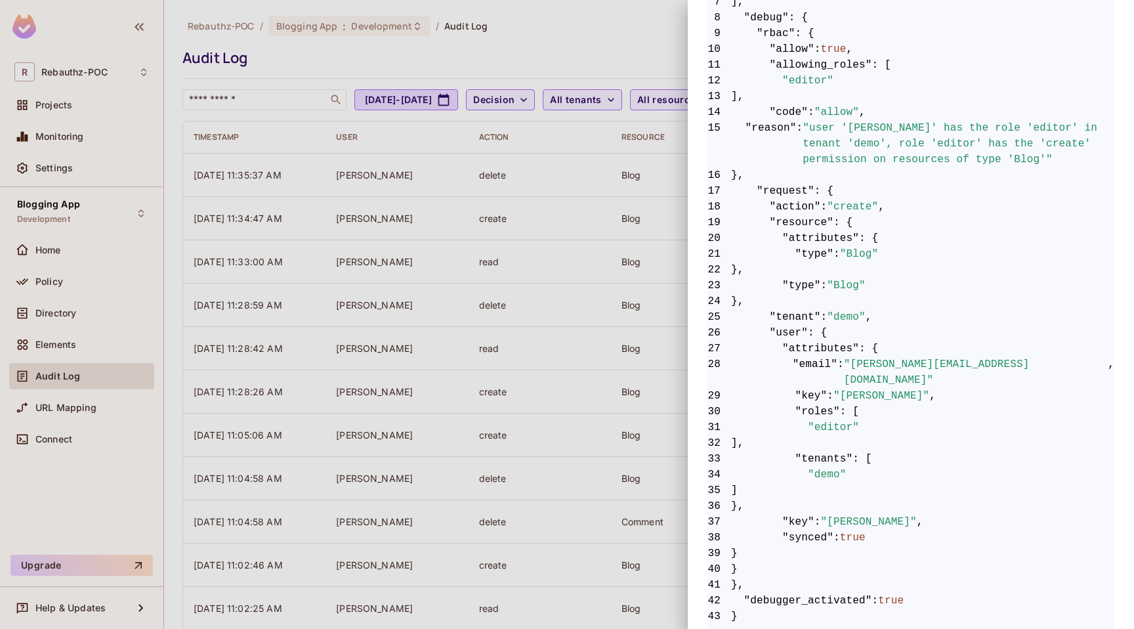
scroll to position [373, 0]
click at [463, 213] on div at bounding box center [567, 314] width 1134 height 629
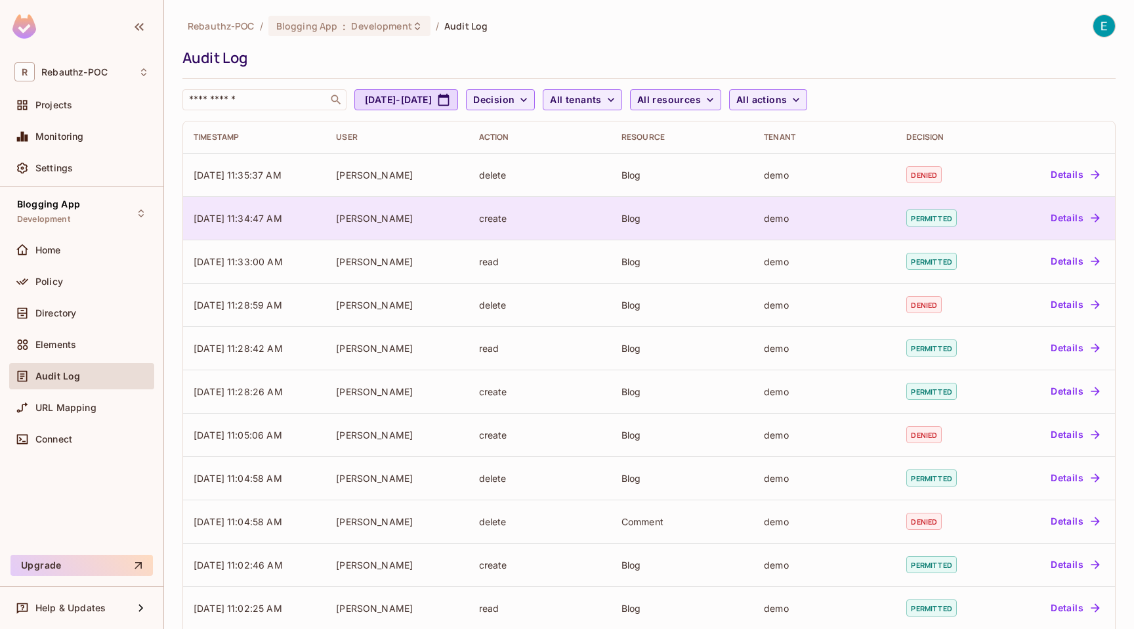
click at [779, 200] on td "demo" at bounding box center [825, 217] width 142 height 43
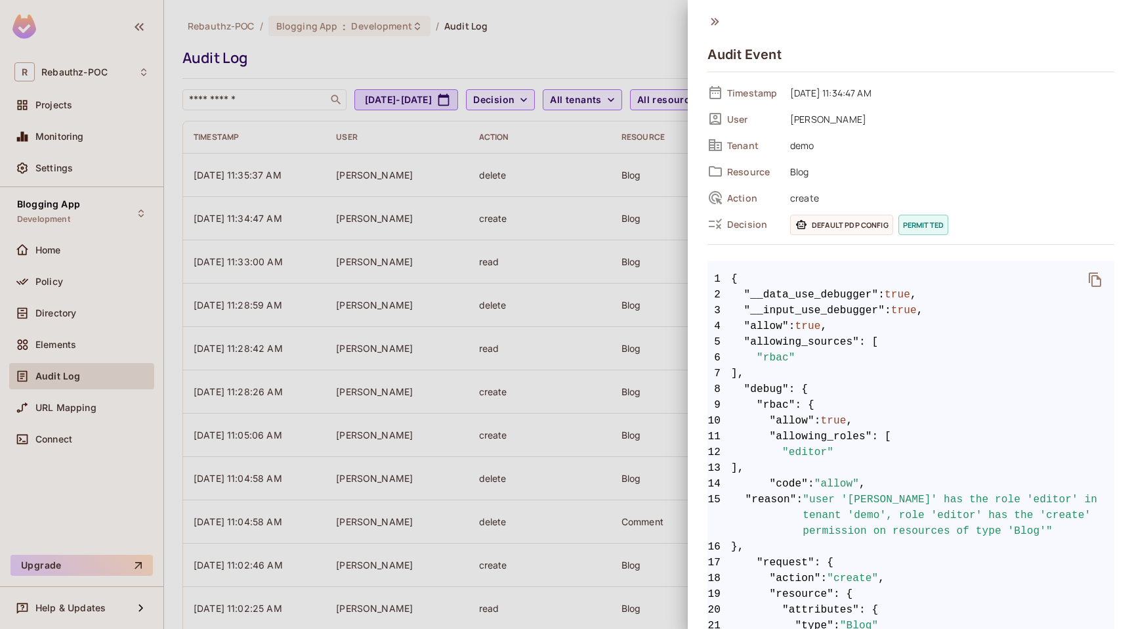
click at [552, 216] on div at bounding box center [567, 314] width 1134 height 629
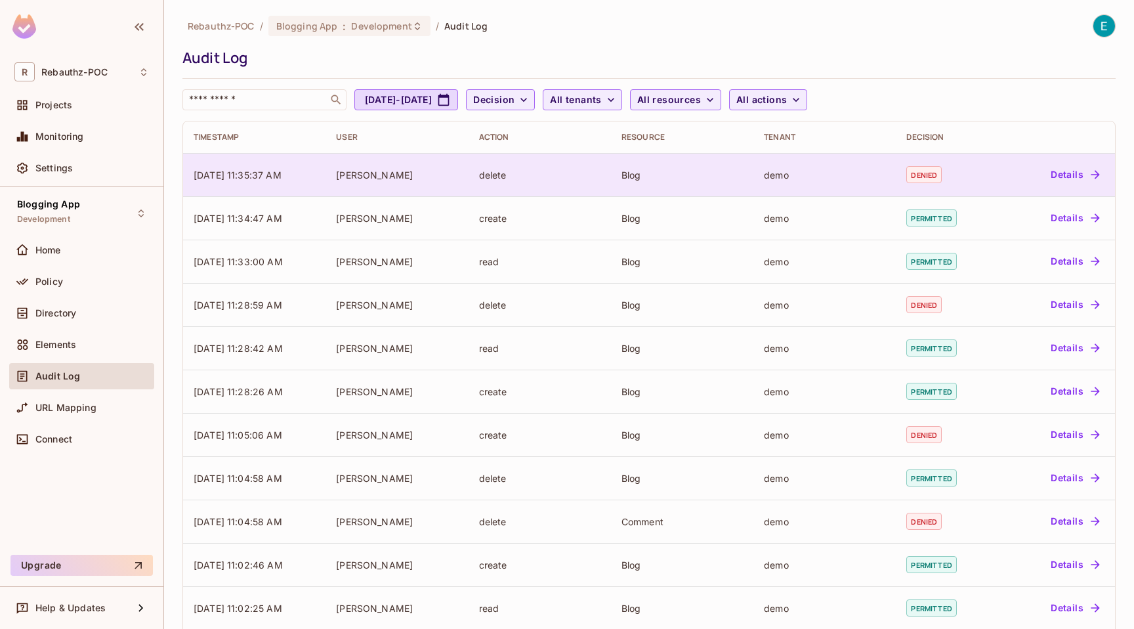
click at [618, 166] on td "Blog" at bounding box center [682, 174] width 142 height 43
